Goal: Register for event/course

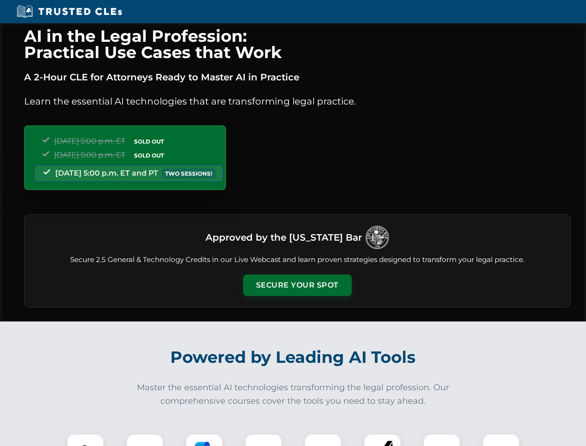
click at [297, 285] on button "Secure Your Spot" at bounding box center [297, 284] width 109 height 21
click at [85, 440] on img at bounding box center [85, 452] width 27 height 27
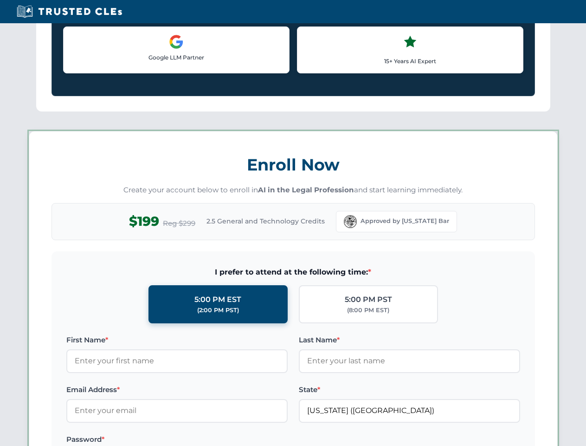
click at [204, 440] on label "Password *" at bounding box center [176, 438] width 221 height 11
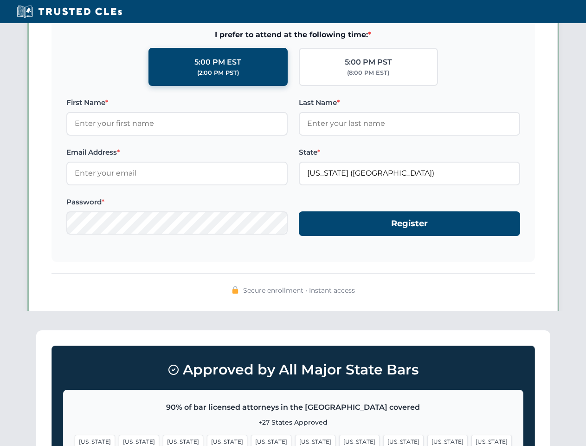
click at [427, 440] on span "[US_STATE]" at bounding box center [447, 440] width 40 height 13
